Goal: Task Accomplishment & Management: Manage account settings

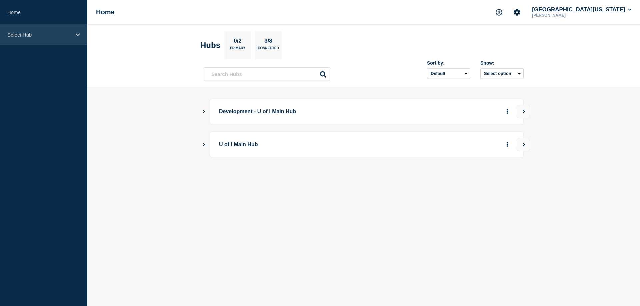
click at [35, 38] on div "Select Hub" at bounding box center [43, 35] width 87 height 20
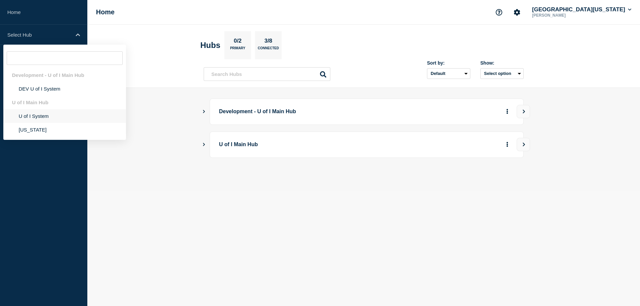
click at [38, 123] on li "U of I System" at bounding box center [64, 130] width 123 height 14
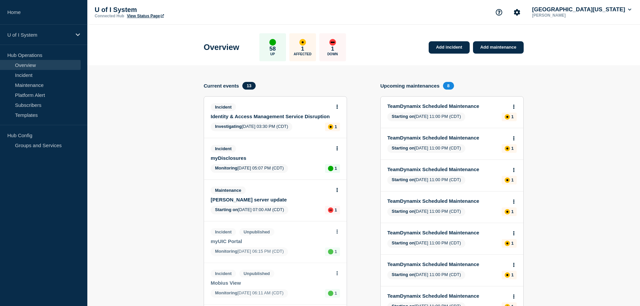
click at [228, 203] on link "[PERSON_NAME] server update" at bounding box center [271, 200] width 120 height 6
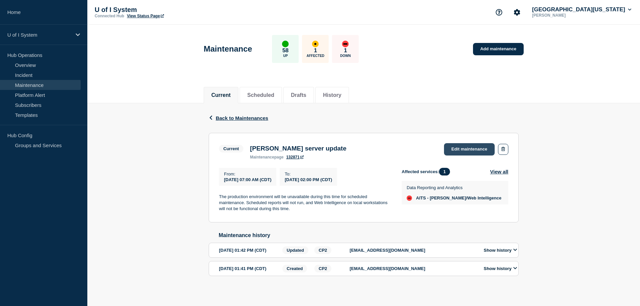
click at [460, 151] on link "Edit maintenance" at bounding box center [469, 149] width 51 height 12
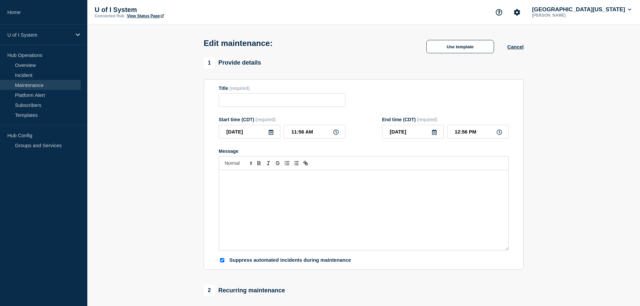
type input "[PERSON_NAME] server update"
type input "07:00 AM"
type input "02:00 PM"
checkbox input "true"
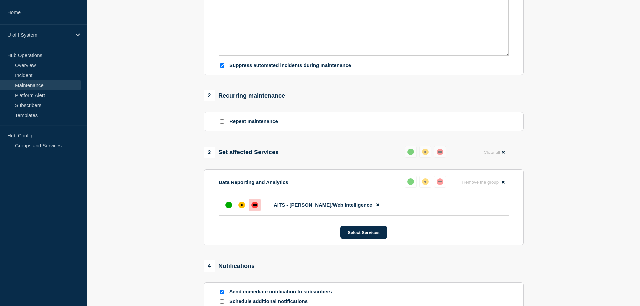
scroll to position [227, 0]
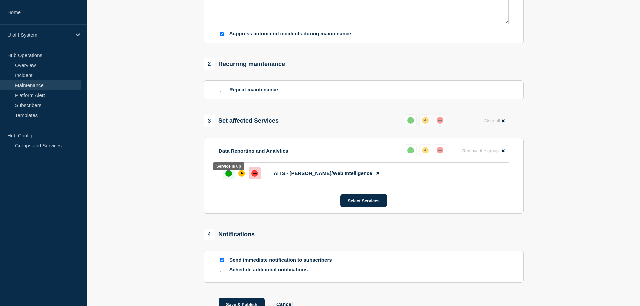
click at [228, 180] on div at bounding box center [229, 174] width 12 height 12
click at [230, 177] on div "up" at bounding box center [228, 173] width 7 height 7
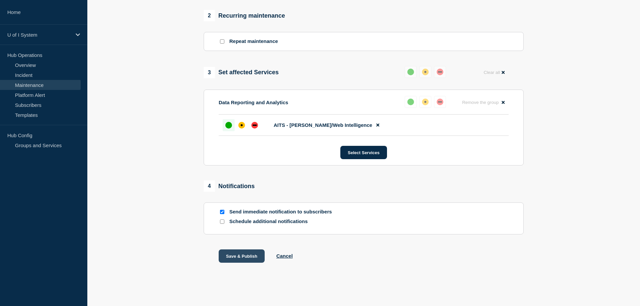
click at [243, 261] on button "Save & Publish" at bounding box center [242, 256] width 46 height 13
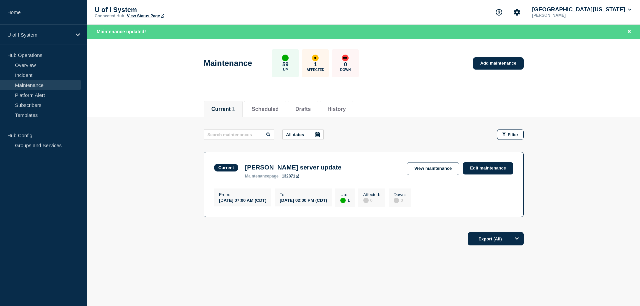
click at [172, 246] on footer "Export (All)" at bounding box center [363, 241] width 552 height 29
click at [150, 142] on main "All dates Filter Current 1 Up [PERSON_NAME] server update From [DATE] 07:00 AM …" at bounding box center [363, 172] width 552 height 110
